Goal: Transaction & Acquisition: Obtain resource

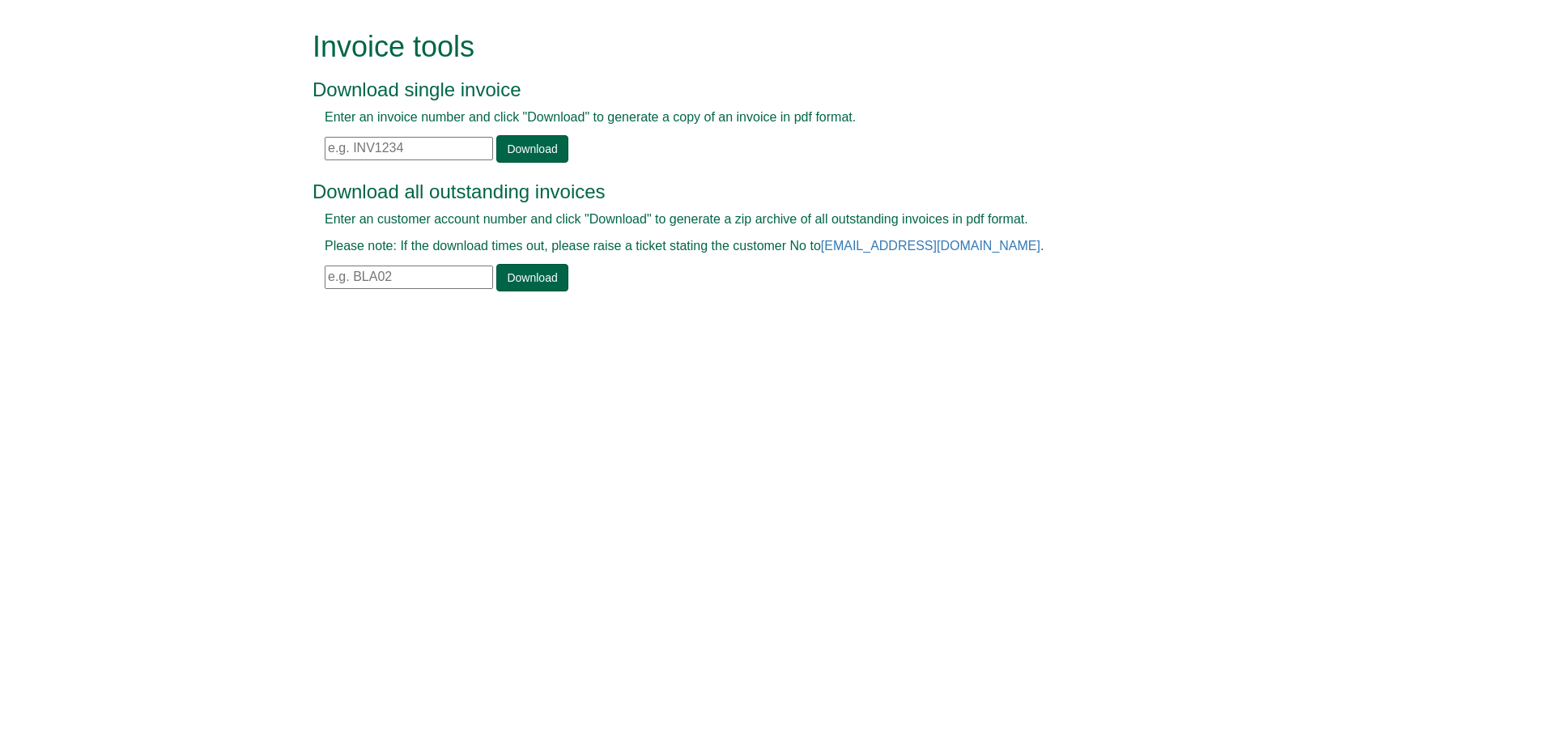
click at [374, 158] on input "text" at bounding box center [409, 148] width 168 height 23
paste input "INV1406742"
click at [508, 157] on link "Download" at bounding box center [531, 149] width 71 height 28
drag, startPoint x: 414, startPoint y: 147, endPoint x: 317, endPoint y: 146, distance: 97.1
click at [317, 146] on div "Enter an invoice number and click "Download" to generate a copy of an invoice i…" at bounding box center [755, 135] width 886 height 54
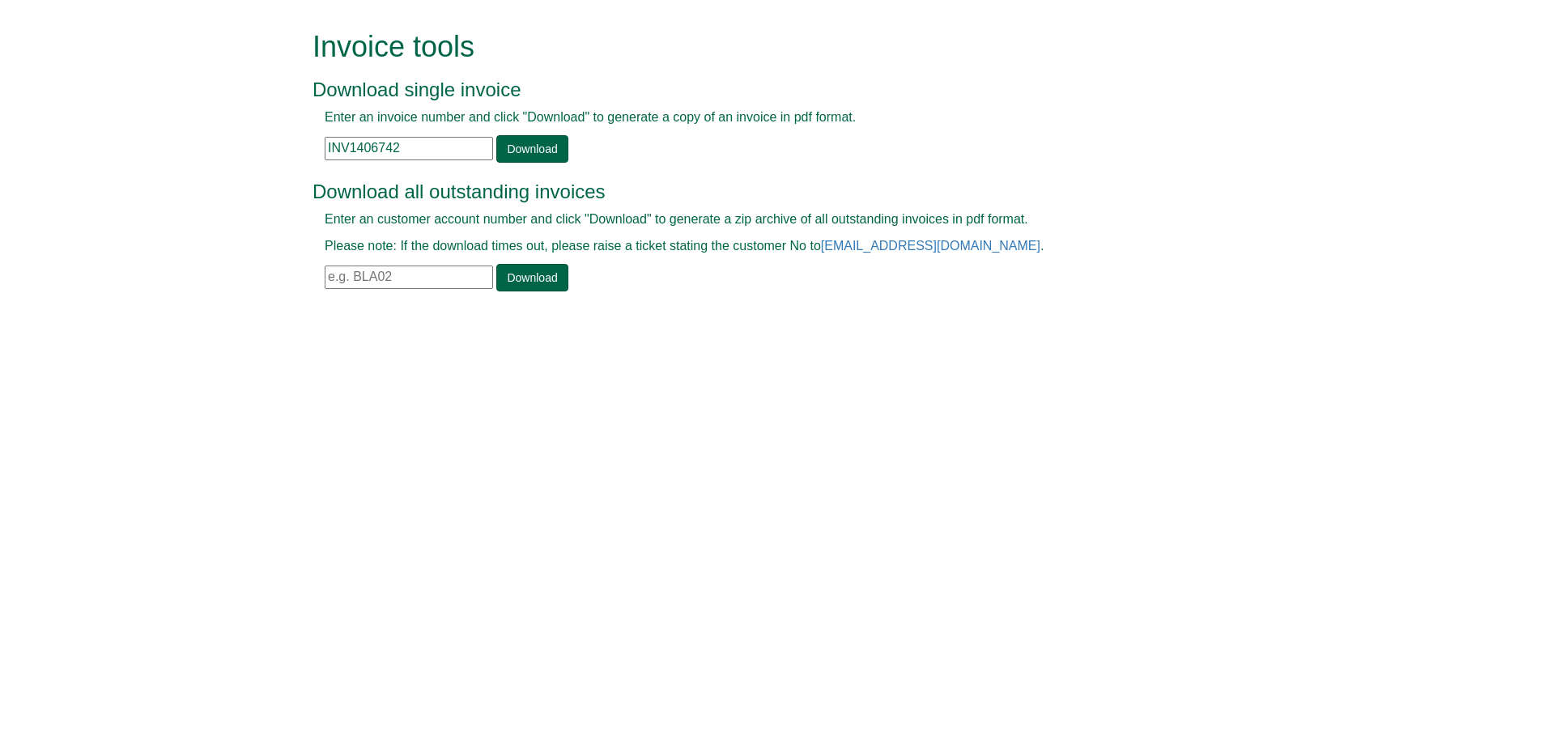
paste input "59"
click at [503, 145] on link "Download" at bounding box center [531, 149] width 71 height 28
drag, startPoint x: 403, startPoint y: 149, endPoint x: 279, endPoint y: 154, distance: 123.9
click at [279, 154] on form "Invoice tools Download single invoice Enter an invoice number and click "Downlo…" at bounding box center [774, 162] width 1548 height 325
paste input "63"
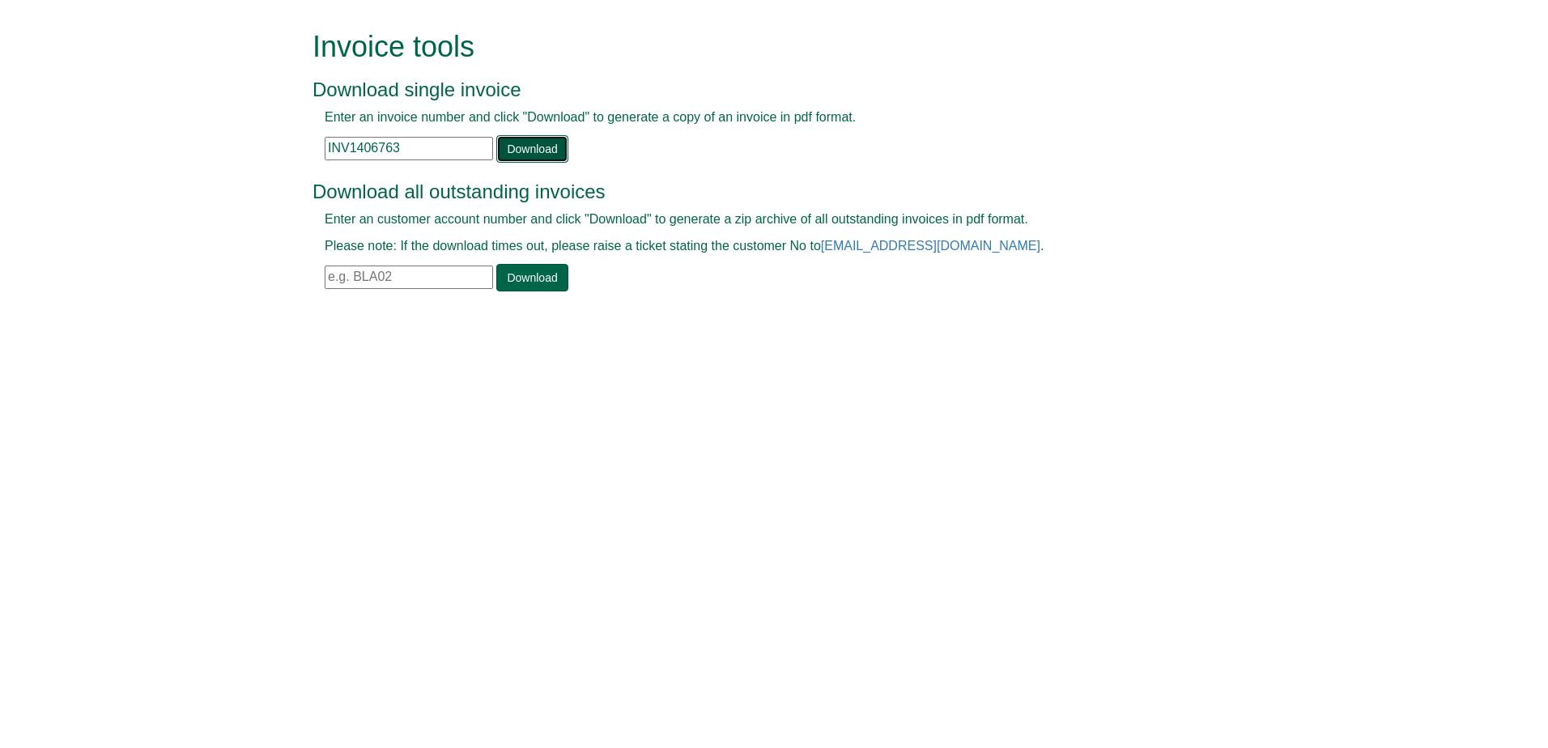
click at [521, 160] on link "Download" at bounding box center [531, 149] width 71 height 28
drag, startPoint x: 411, startPoint y: 144, endPoint x: 244, endPoint y: 152, distance: 167.7
click at [244, 152] on form "Invoice tools Download single invoice Enter an invoice number and click "Downlo…" at bounding box center [774, 162] width 1548 height 325
paste input "990"
click at [520, 147] on link "Download" at bounding box center [531, 149] width 71 height 28
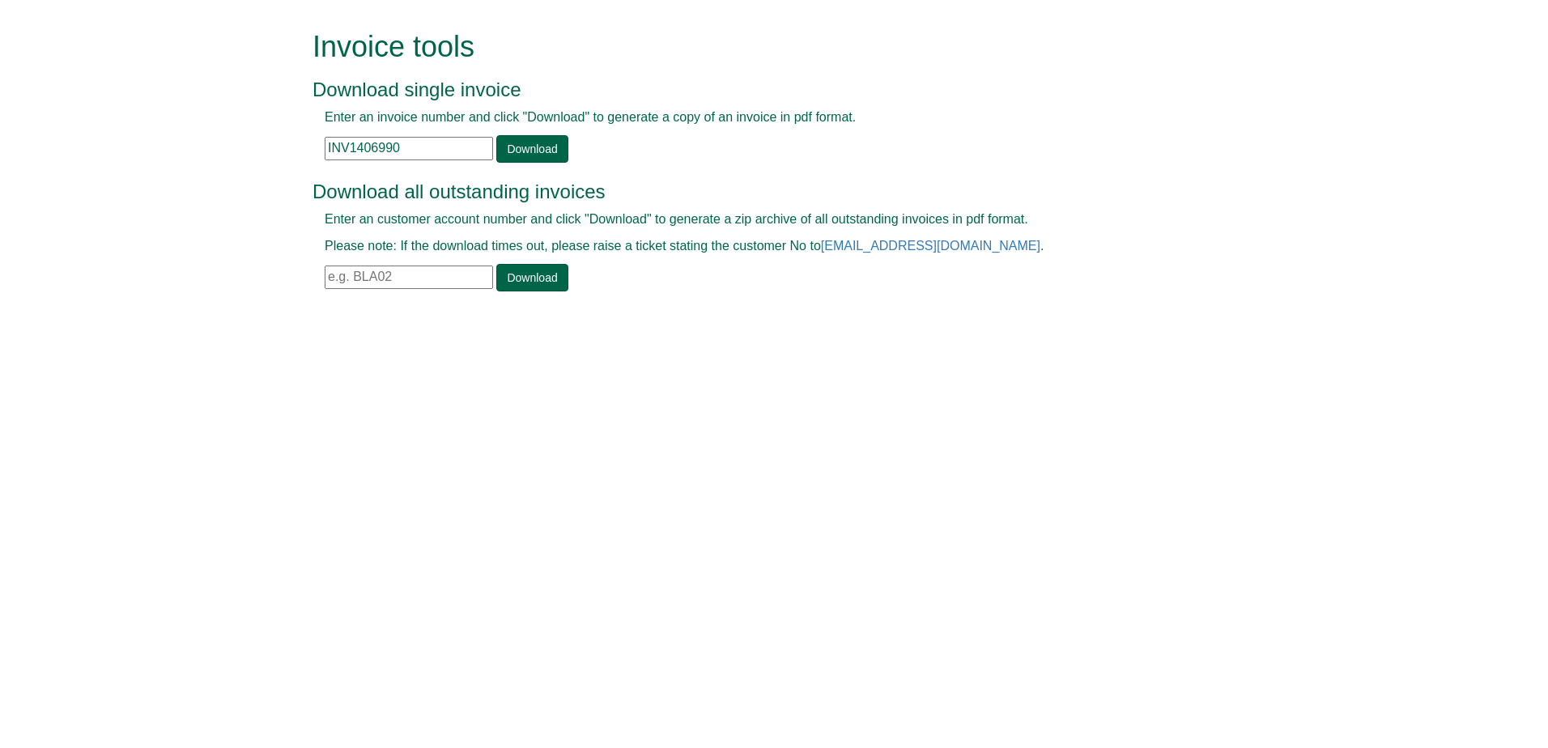
drag, startPoint x: 433, startPoint y: 151, endPoint x: 308, endPoint y: 146, distance: 125.6
click at [308, 146] on div "Invoice tools Download single invoice Enter an invoice number and click "Downlo…" at bounding box center [773, 162] width 947 height 325
paste input "7242"
type input "INV1407242"
click at [533, 148] on link "Download" at bounding box center [531, 149] width 71 height 28
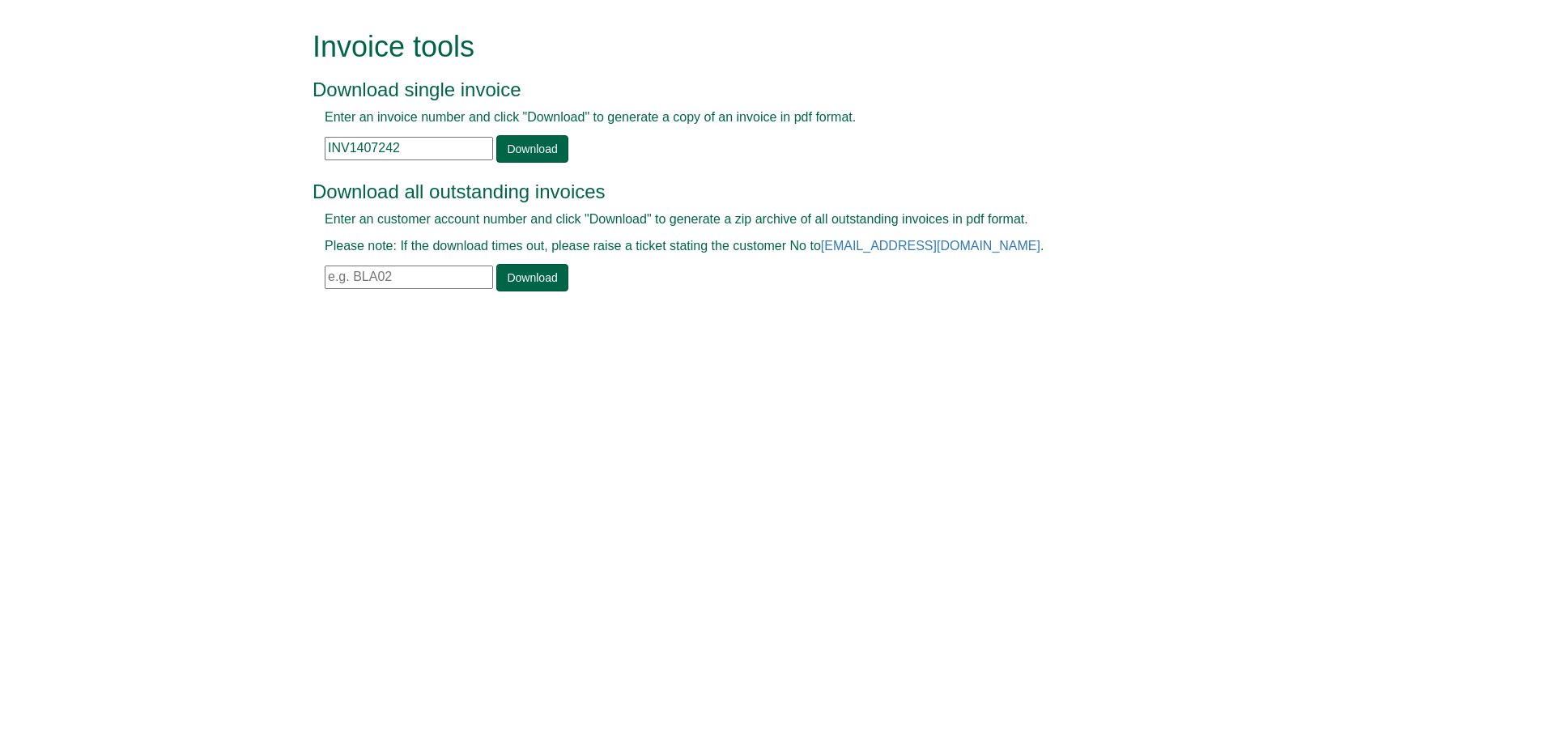
drag, startPoint x: 425, startPoint y: 148, endPoint x: 256, endPoint y: 147, distance: 169.2
click at [256, 147] on form "Invoice tools Download single invoice Enter an invoice number and click "Downlo…" at bounding box center [774, 162] width 1548 height 325
